Goal: Communication & Community: Answer question/provide support

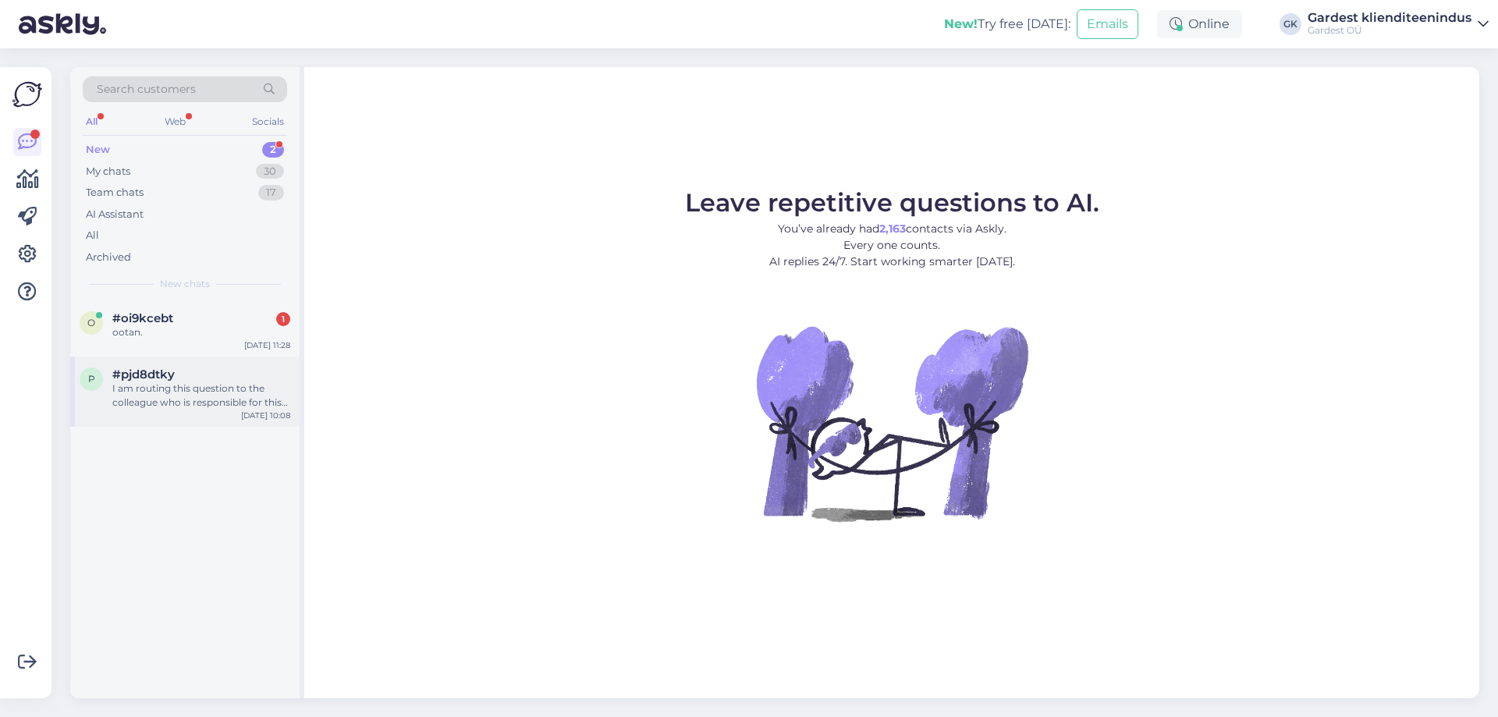
click at [155, 408] on div "I am routing this question to the colleague who is responsible for this topic. …" at bounding box center [201, 395] width 178 height 28
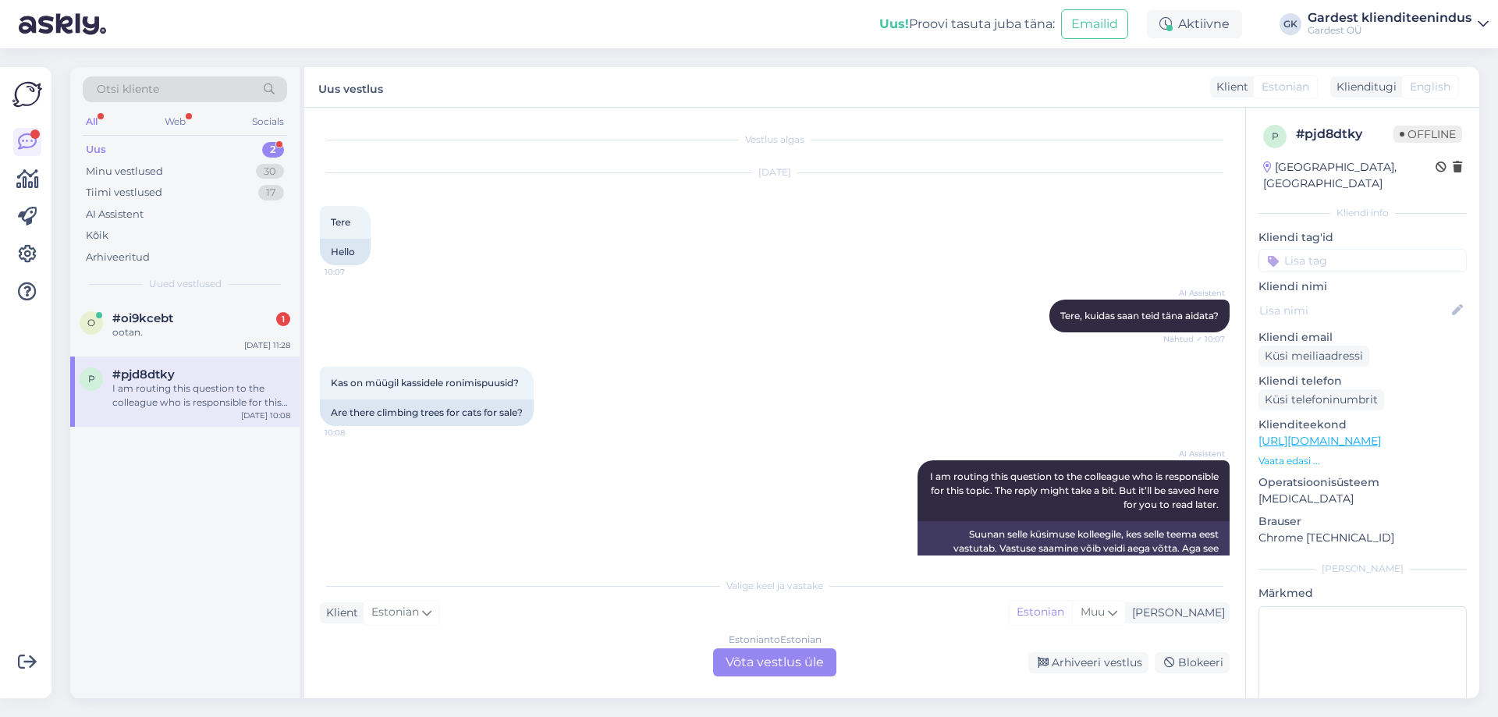
scroll to position [37, 0]
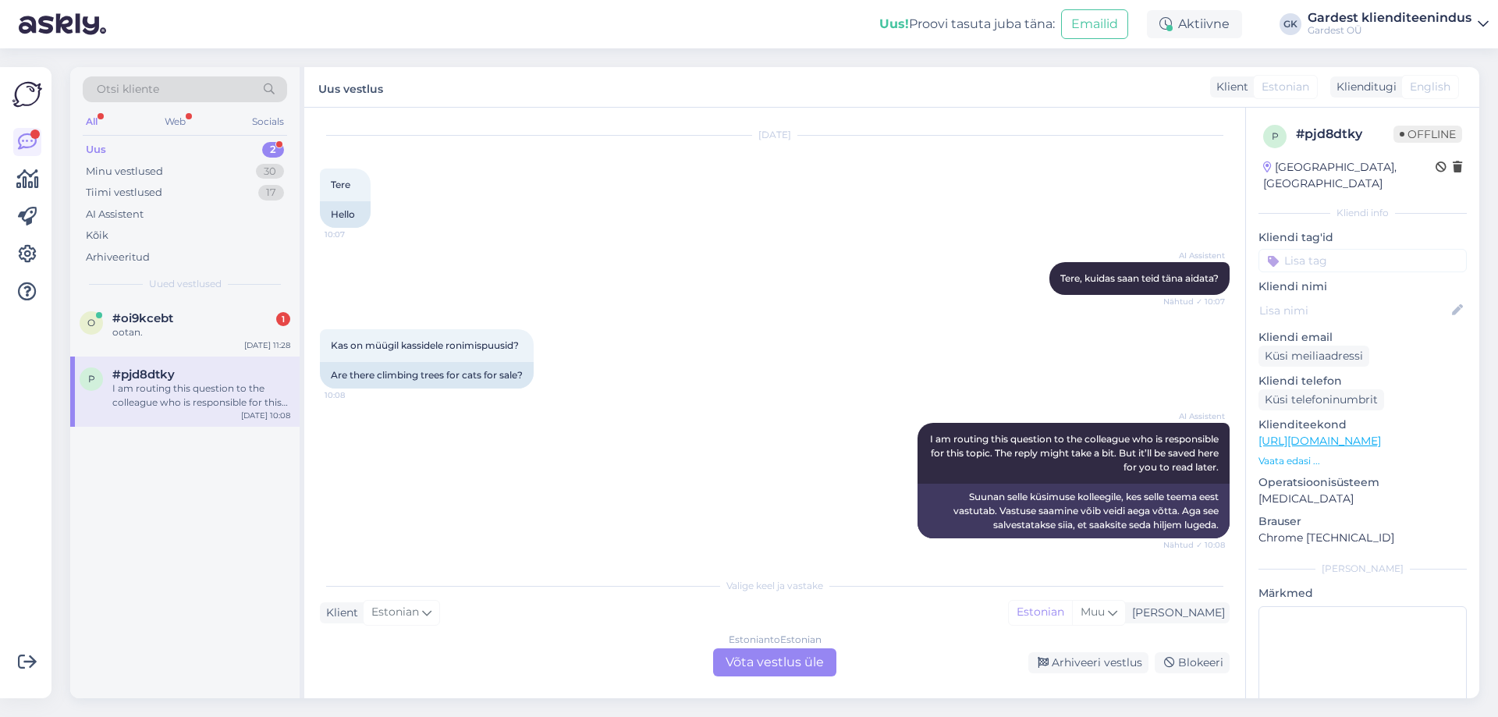
click at [744, 666] on div "Estonian to Estonian Võta vestlus üle" at bounding box center [774, 662] width 123 height 28
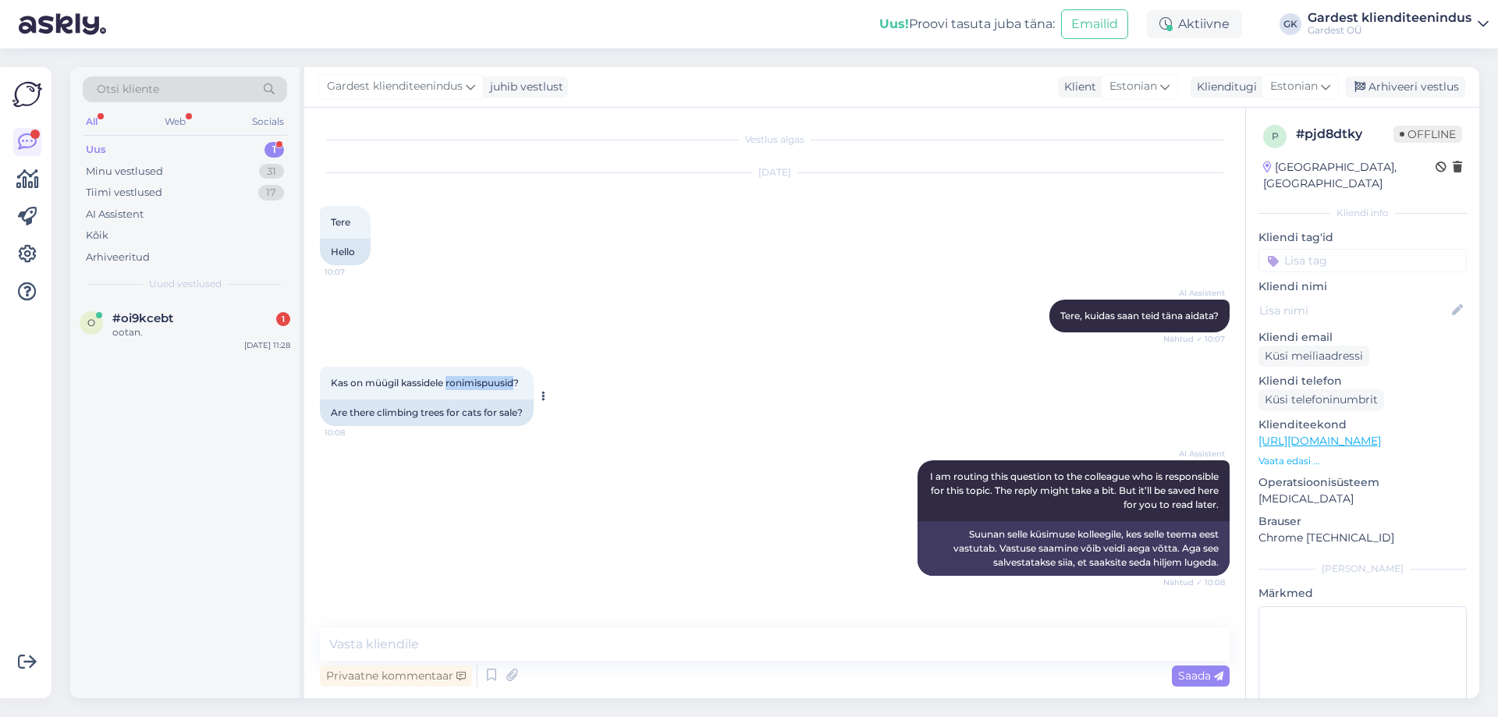
drag, startPoint x: 449, startPoint y: 382, endPoint x: 515, endPoint y: 385, distance: 66.4
click at [515, 385] on span "Kas on müügil kassidele ronimispuusid?" at bounding box center [425, 383] width 188 height 12
copy span "ronimispuusid"
click at [675, 643] on textarea at bounding box center [775, 644] width 910 height 33
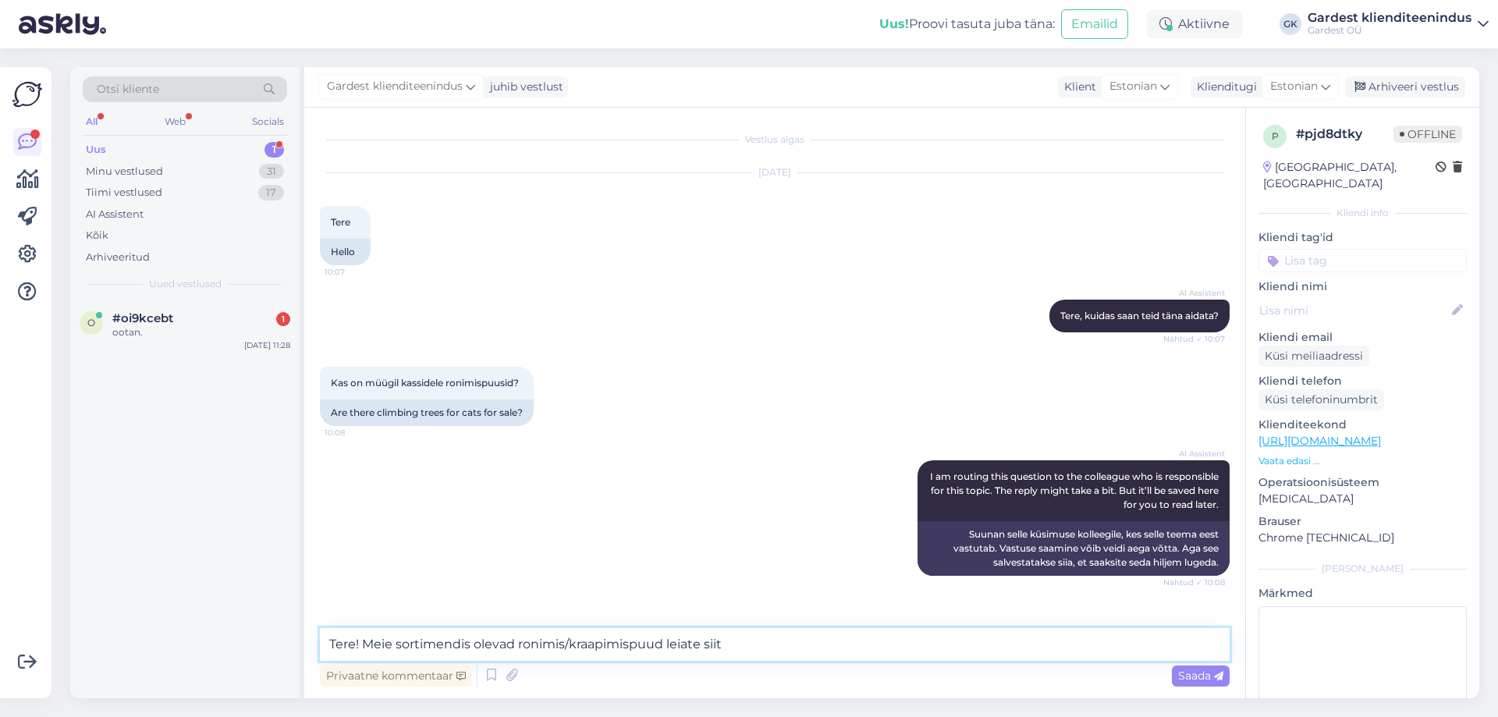
paste textarea "[URL][DOMAIN_NAME]"
click at [565, 644] on textarea "Tere! Meie sortimendis olevad ronimis/kraapimispuud leiate siit [URL][DOMAIN_NA…" at bounding box center [775, 644] width 910 height 33
type textarea "Tere! Meie sortimendis olevad ronimis- ja kraapimispuud leiate siit [URL][DOMAI…"
click at [1214, 672] on icon at bounding box center [1218, 676] width 9 height 9
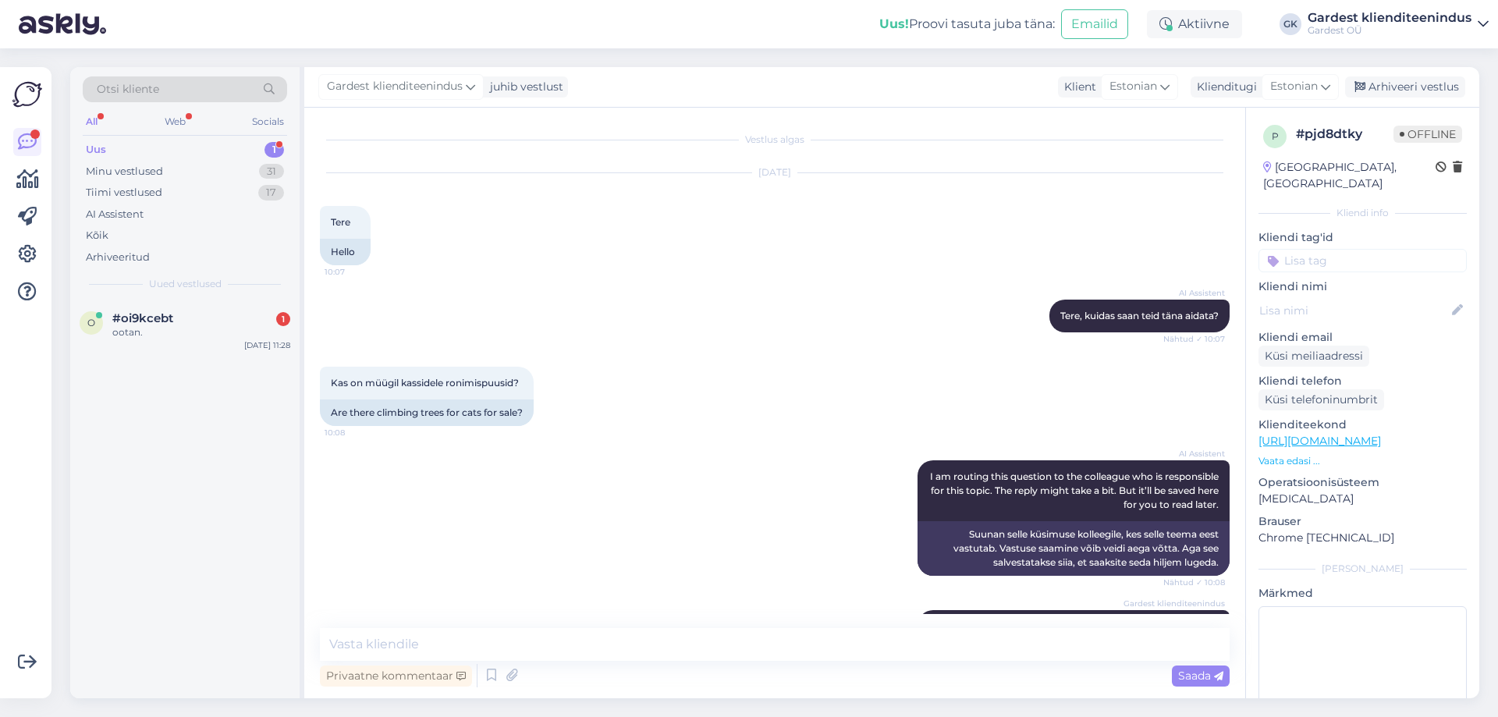
scroll to position [74, 0]
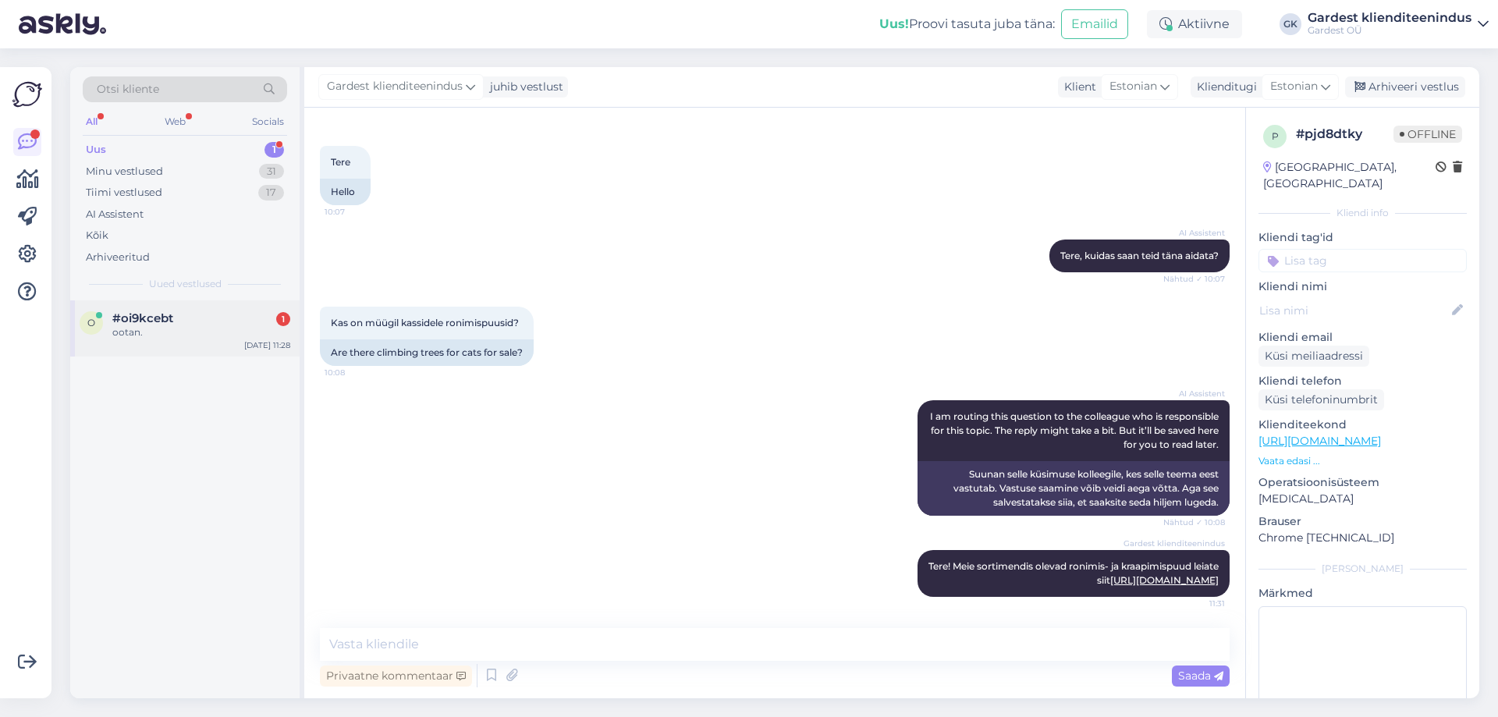
click at [197, 332] on div "ootan." at bounding box center [201, 332] width 178 height 14
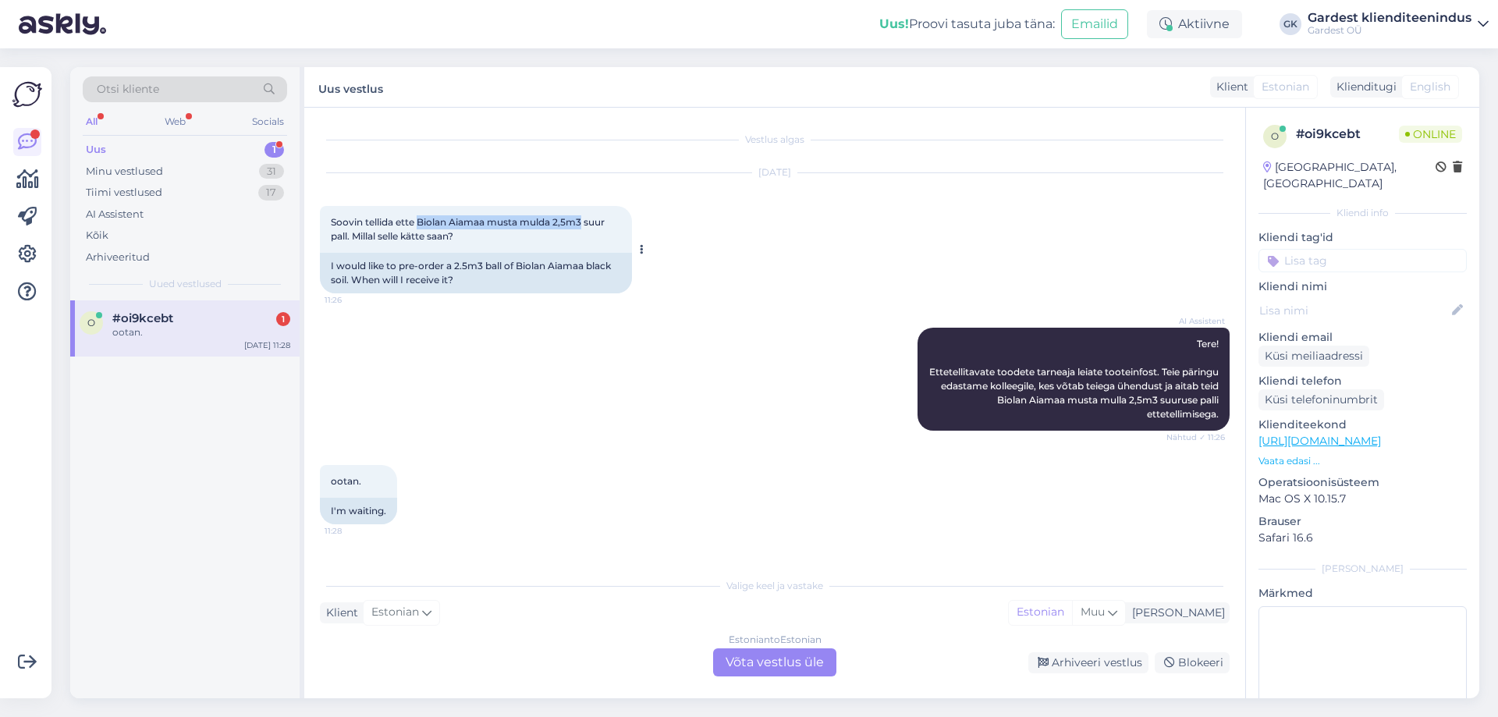
drag, startPoint x: 419, startPoint y: 222, endPoint x: 585, endPoint y: 224, distance: 166.2
click at [584, 221] on span "Soovin tellida ette Biolan Aiamaa musta mulda 2,5m3 suur pall. Millal selle kät…" at bounding box center [469, 229] width 276 height 26
copy span "Biolan Aiamaa musta mulda 2,5m3"
click at [760, 660] on div "Estonian to Estonian Võta vestlus üle" at bounding box center [774, 662] width 123 height 28
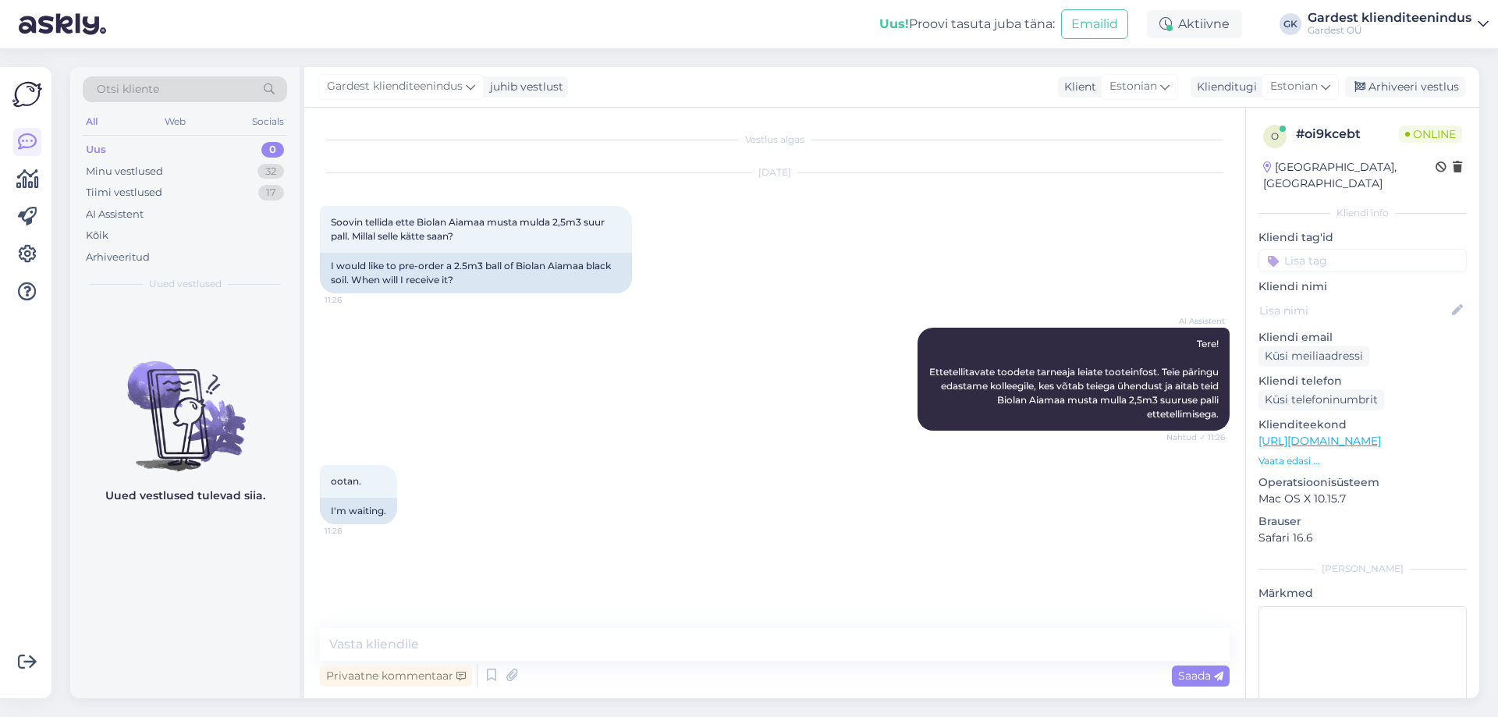
click at [587, 662] on div "Privaatne kommentaar Saada" at bounding box center [775, 676] width 910 height 30
click at [587, 652] on textarea at bounding box center [775, 644] width 910 height 33
paste textarea "Tarneaeg 3 päeva kuni 6 nädalat"
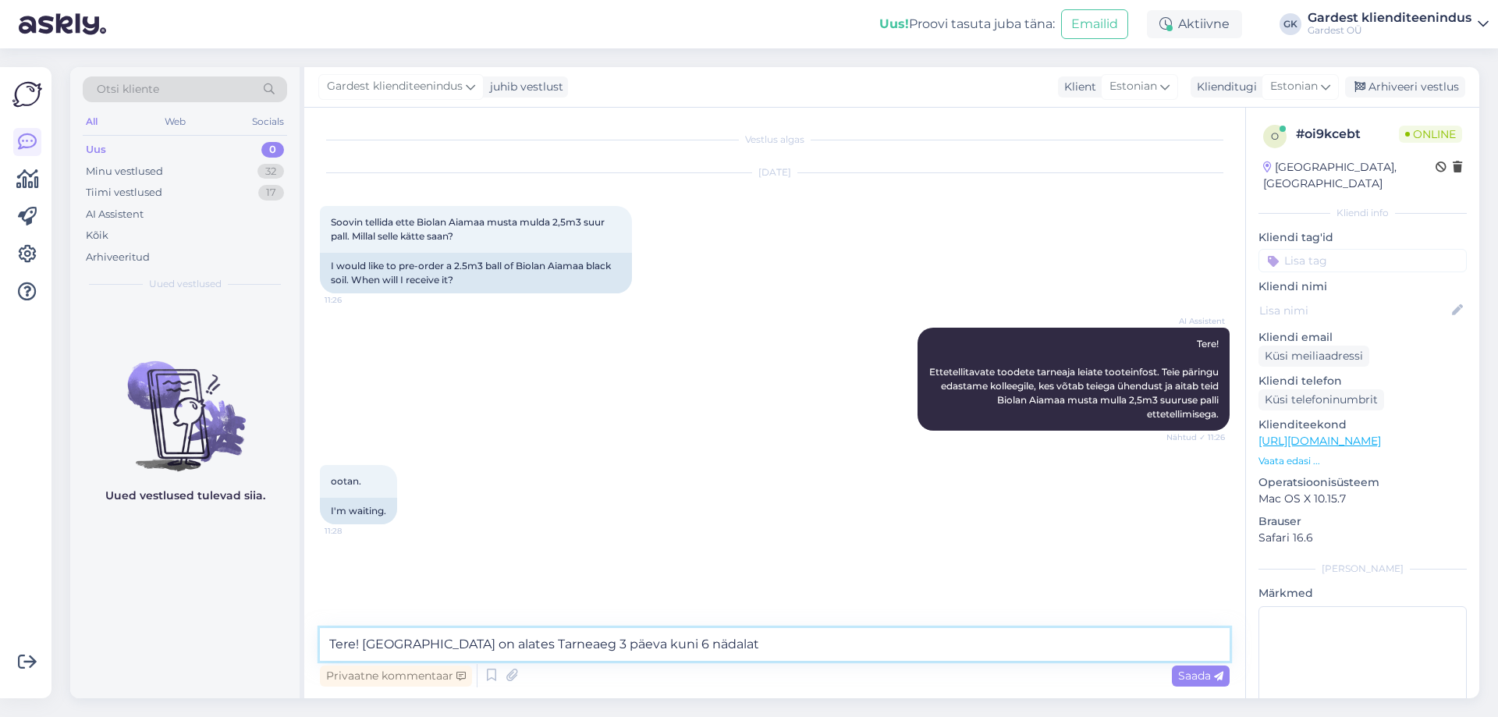
drag, startPoint x: 545, startPoint y: 648, endPoint x: 486, endPoint y: 638, distance: 59.3
click at [486, 638] on textarea "Tere! [GEOGRAPHIC_DATA] on alates Tarneaeg 3 päeva kuni 6 nädalat" at bounding box center [775, 644] width 910 height 33
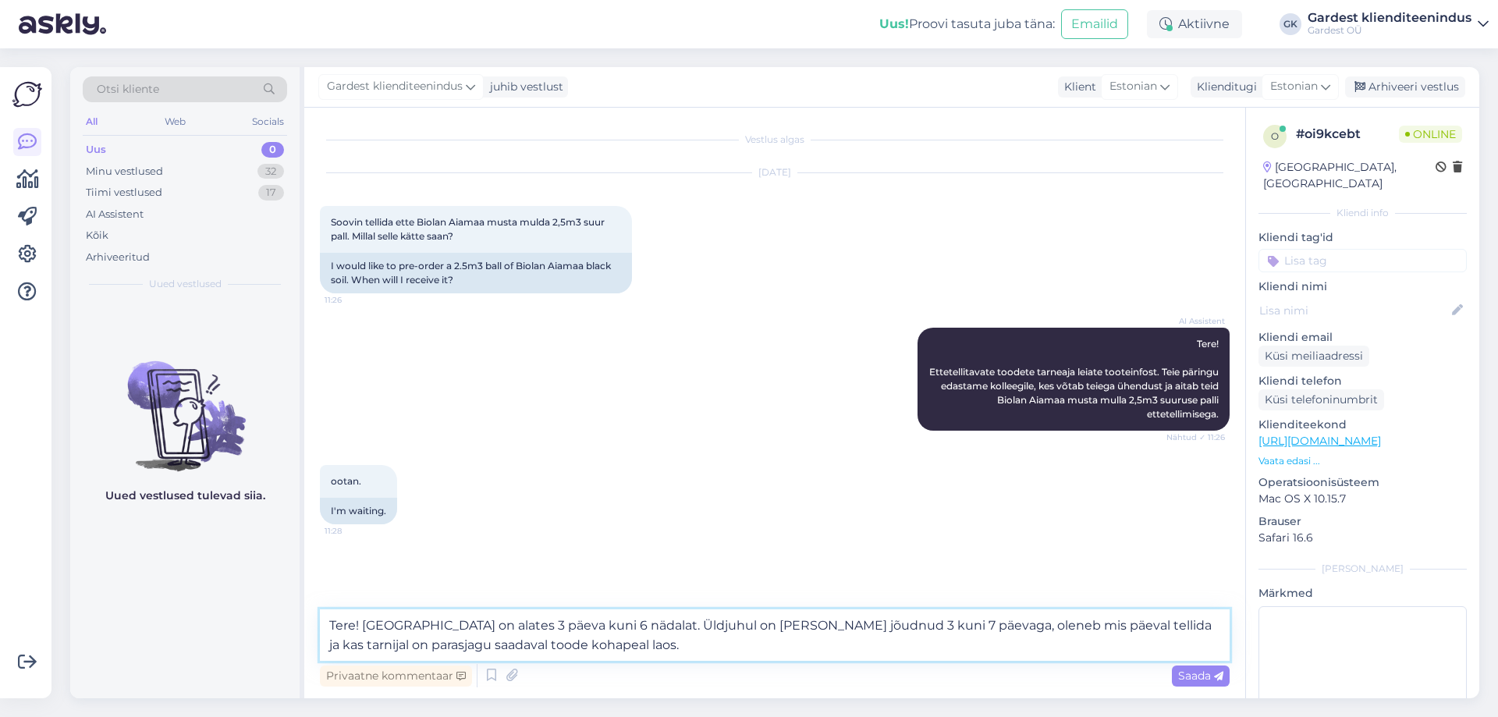
click at [965, 626] on textarea "Tere! [GEOGRAPHIC_DATA] on alates 3 päeva kuni 6 nädalat. Üldjuhul on [PERSON_N…" at bounding box center [775, 634] width 910 height 51
click at [845, 624] on textarea "Tere! [GEOGRAPHIC_DATA] on alates 3 päeva kuni 6 nädalat. Üldjuhul on [PERSON_N…" at bounding box center [775, 634] width 910 height 51
type textarea "Tere! [GEOGRAPHIC_DATA] on alates 3 päeva kuni 6 nädalat. Üldjuhul on [PERSON_N…"
click at [1197, 667] on div "Saada" at bounding box center [1201, 675] width 58 height 21
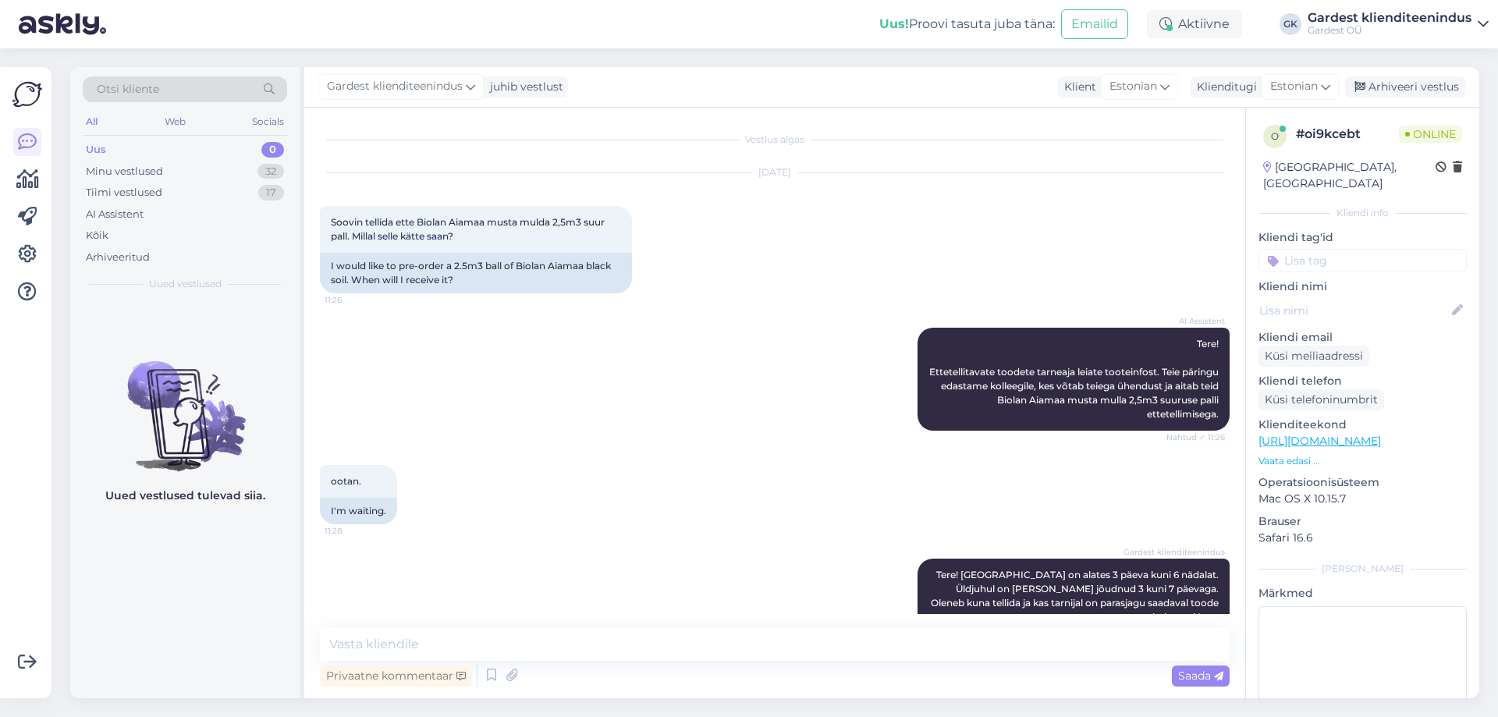
scroll to position [23, 0]
